Goal: Task Accomplishment & Management: Use online tool/utility

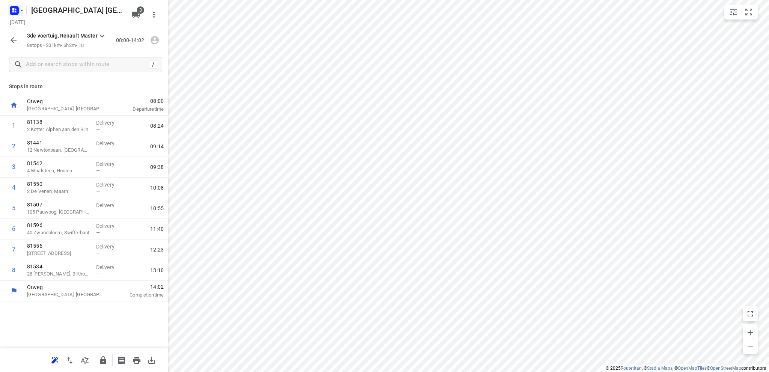
click at [14, 12] on icon "button" at bounding box center [13, 12] width 2 height 2
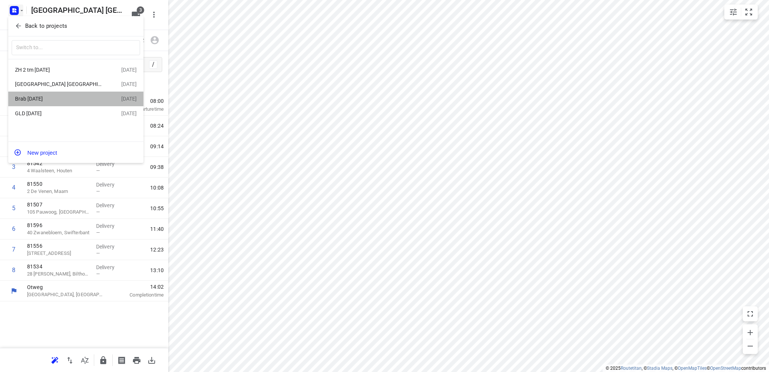
click at [48, 100] on div "Brab [DATE]" at bounding box center [58, 99] width 86 height 6
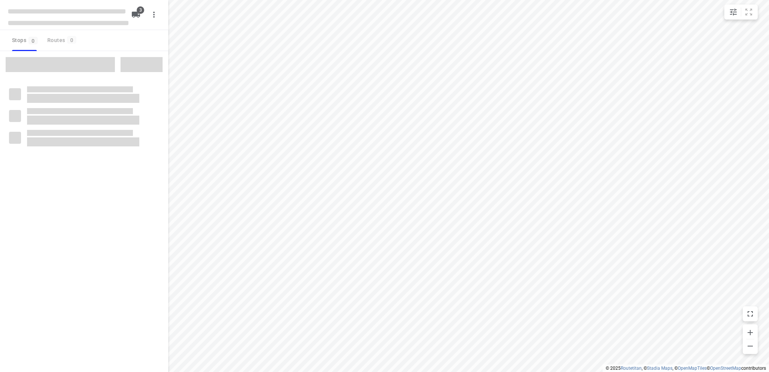
type input "distance"
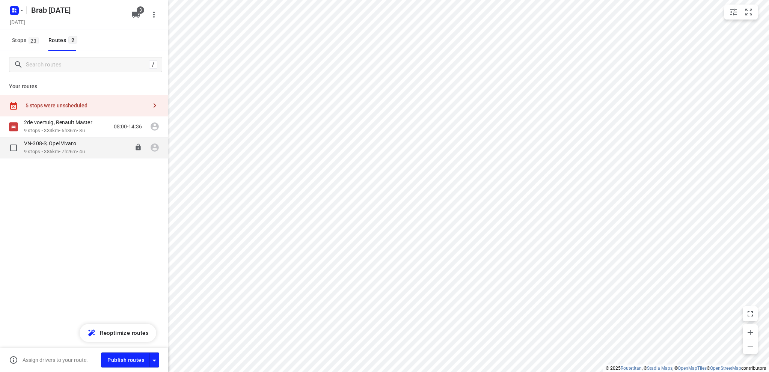
click at [60, 147] on div "VN-308-S, Opel Vivaro" at bounding box center [54, 144] width 61 height 8
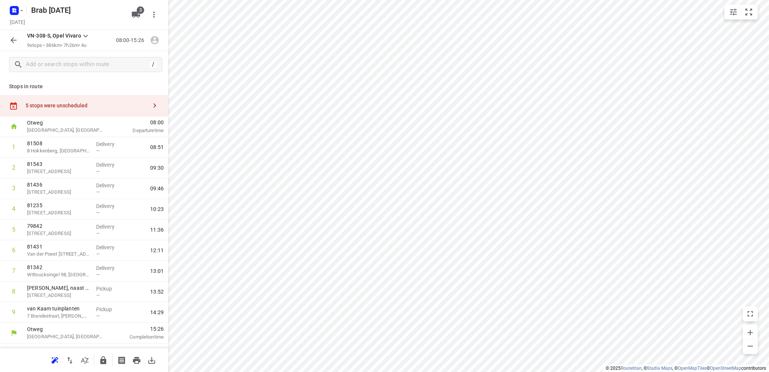
click at [12, 40] on icon "button" at bounding box center [14, 40] width 6 height 6
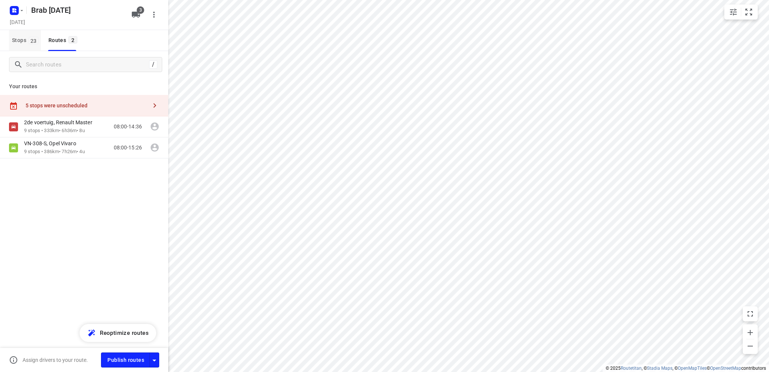
click at [13, 39] on span "Stops 23" at bounding box center [26, 40] width 29 height 9
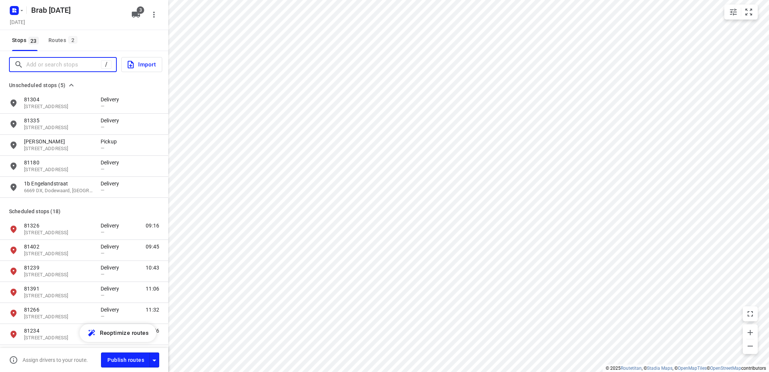
click at [35, 61] on input "Add or search stops" at bounding box center [63, 65] width 75 height 12
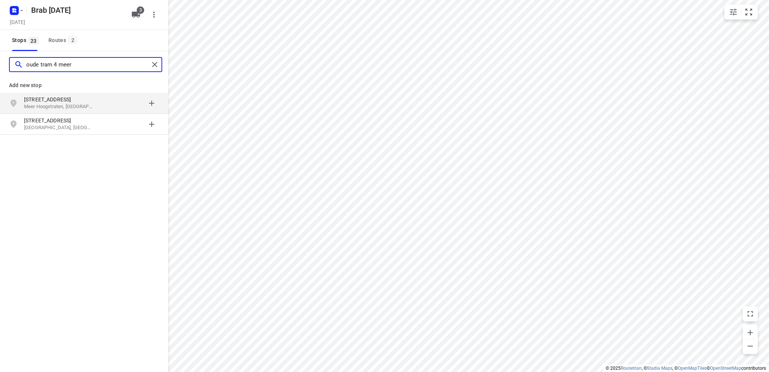
type input "oude tram 4 meer"
click at [50, 102] on p "[STREET_ADDRESS]" at bounding box center [58, 100] width 69 height 8
type input "hoogeind 105 a"
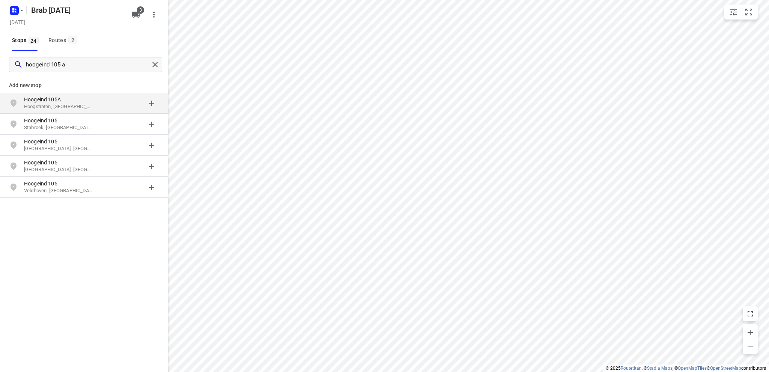
click at [40, 103] on p "Hoogeind 105A" at bounding box center [58, 100] width 69 height 8
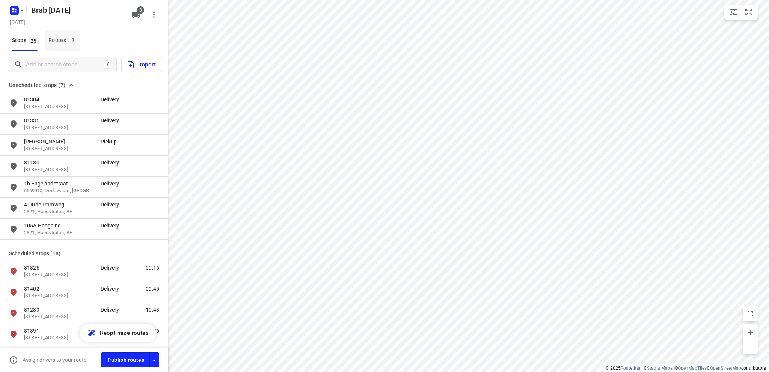
click at [59, 41] on div "Routes 2" at bounding box center [63, 40] width 31 height 9
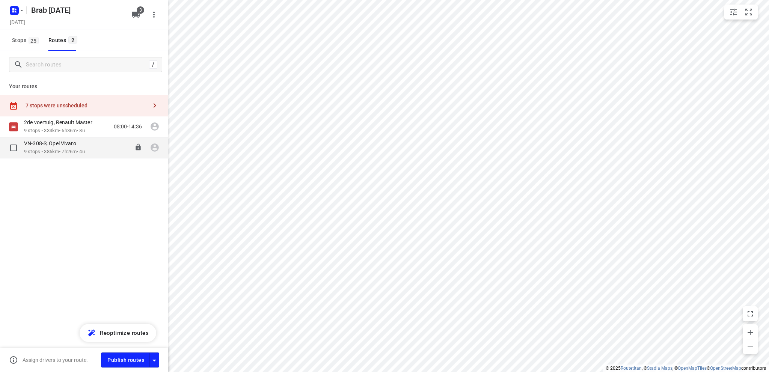
click at [54, 150] on p "9 stops • 386km • 7h26m • 4u" at bounding box center [54, 151] width 61 height 7
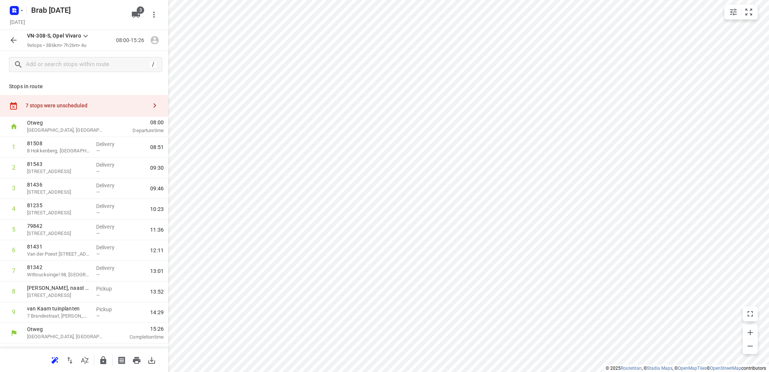
click at [94, 103] on div "7 stops were unscheduled" at bounding box center [87, 106] width 122 height 6
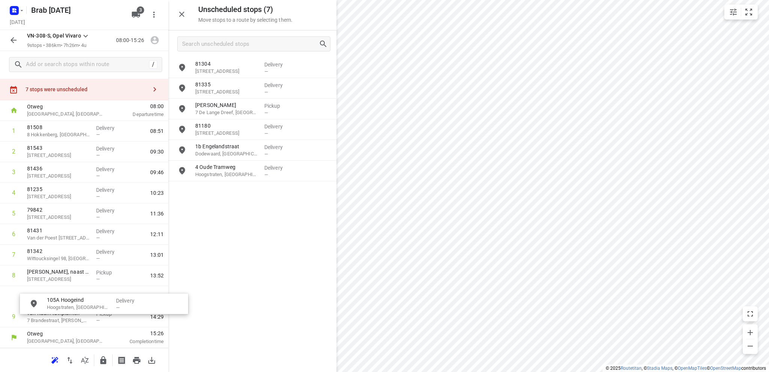
scroll to position [21, 2]
drag, startPoint x: 232, startPoint y: 191, endPoint x: 61, endPoint y: 291, distance: 198.6
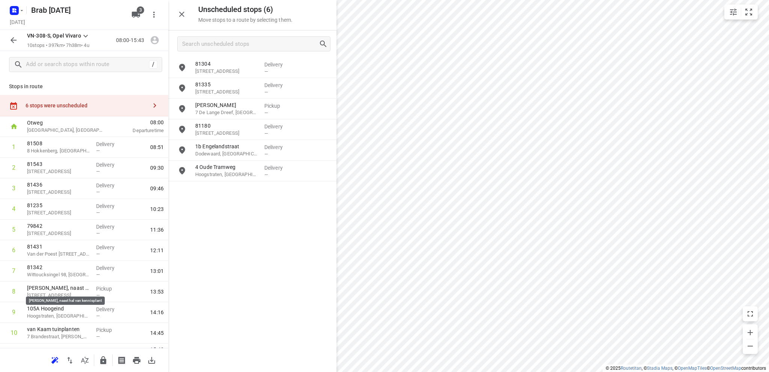
scroll to position [16, 0]
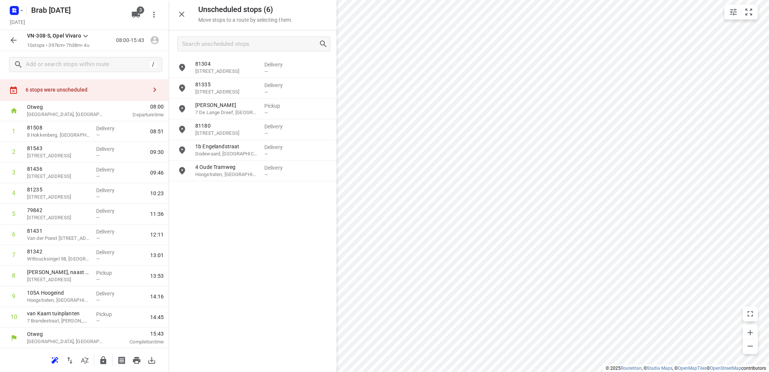
click at [13, 38] on icon "button" at bounding box center [14, 40] width 6 height 6
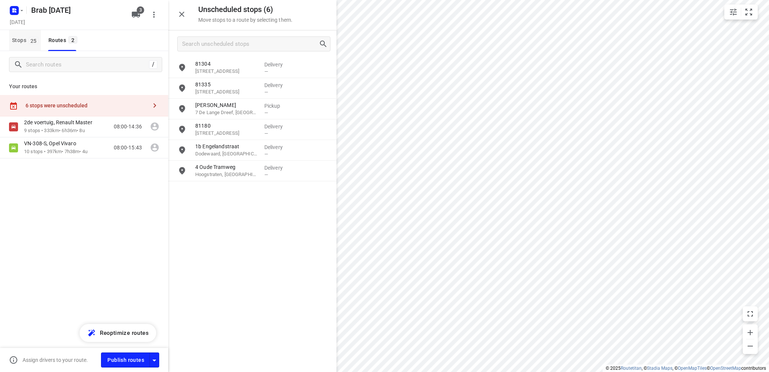
click at [17, 39] on span "Stops 25" at bounding box center [26, 40] width 29 height 9
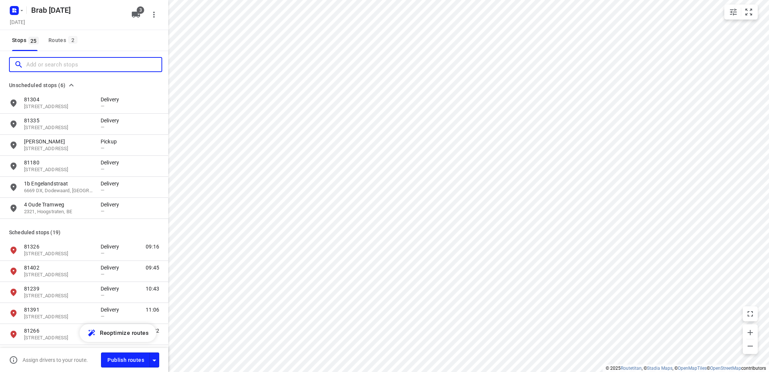
drag, startPoint x: 50, startPoint y: 64, endPoint x: 54, endPoint y: 60, distance: 6.2
click at [50, 64] on input "Add or search stops" at bounding box center [93, 65] width 135 height 12
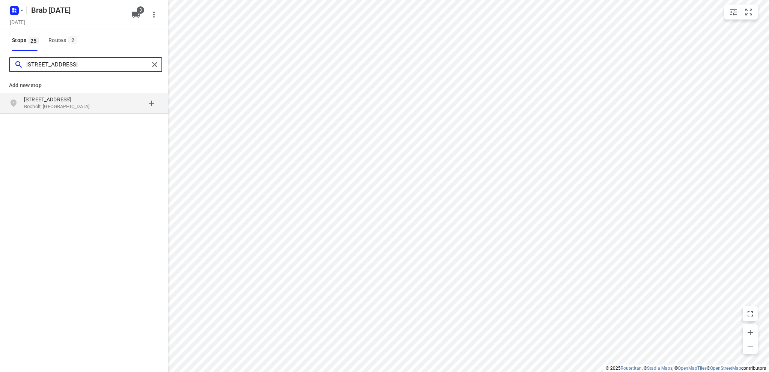
type input "[STREET_ADDRESS]"
click at [85, 102] on p "[STREET_ADDRESS]" at bounding box center [58, 100] width 69 height 8
